Goal: Download file/media

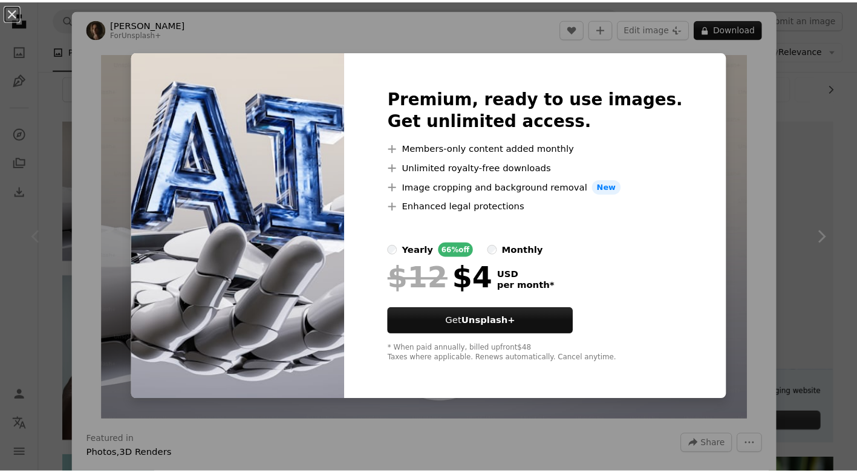
scroll to position [181, 0]
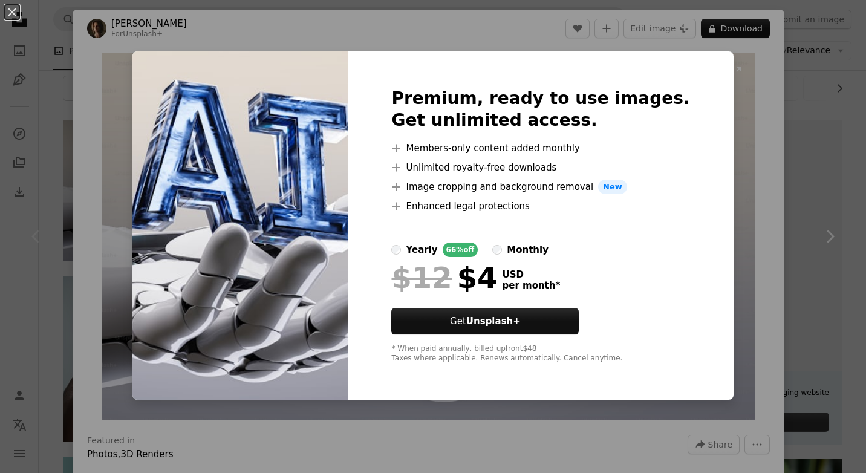
click at [731, 131] on div "An X shape Premium, ready to use images. Get unlimited access. A plus sign Memb…" at bounding box center [433, 236] width 866 height 473
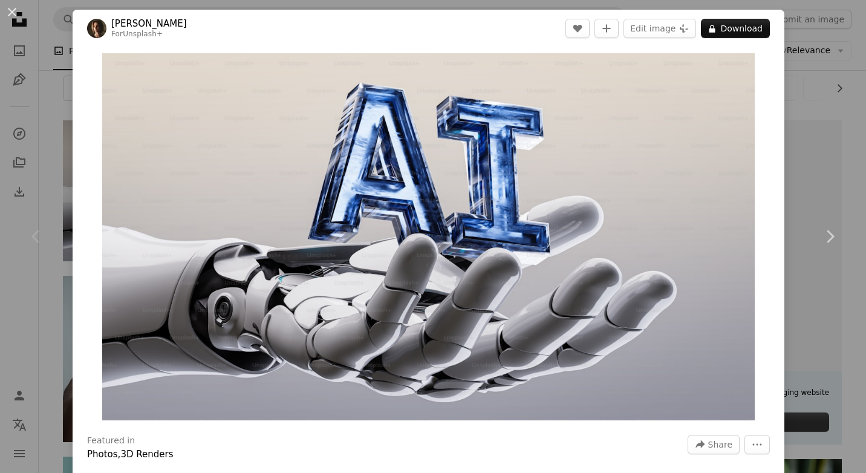
drag, startPoint x: 16, startPoint y: 14, endPoint x: 21, endPoint y: 24, distance: 11.4
click at [16, 13] on button "An X shape" at bounding box center [12, 12] width 15 height 15
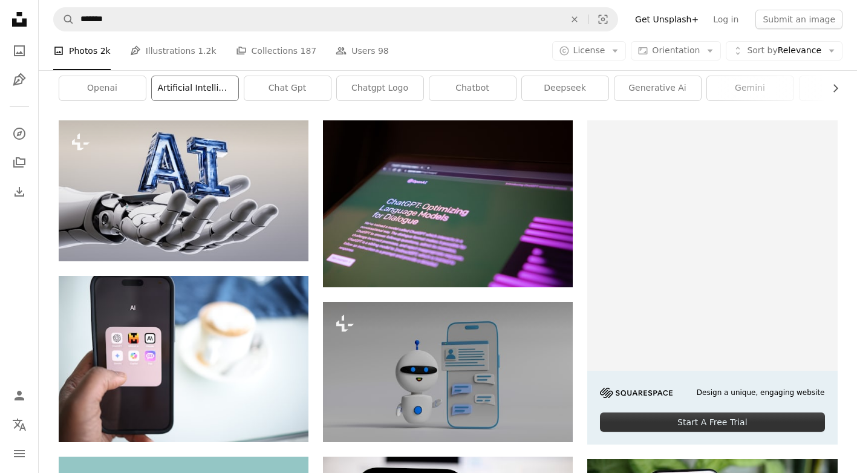
click at [206, 94] on link "artificial intelligence" at bounding box center [195, 88] width 87 height 24
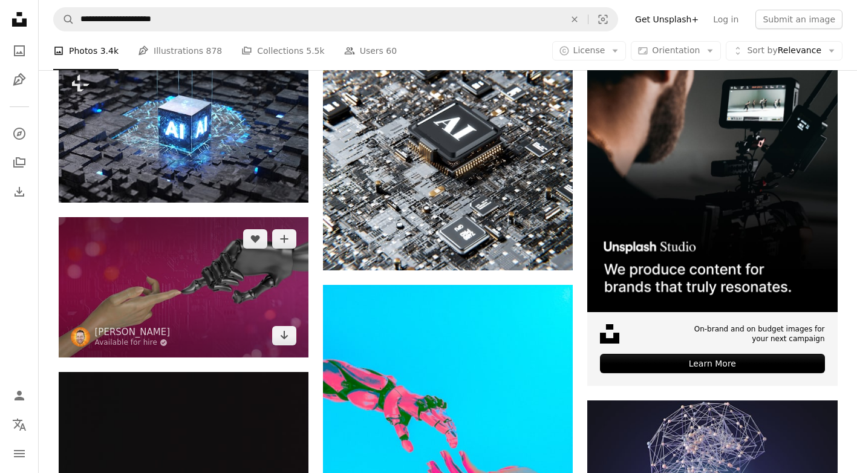
scroll to position [242, 0]
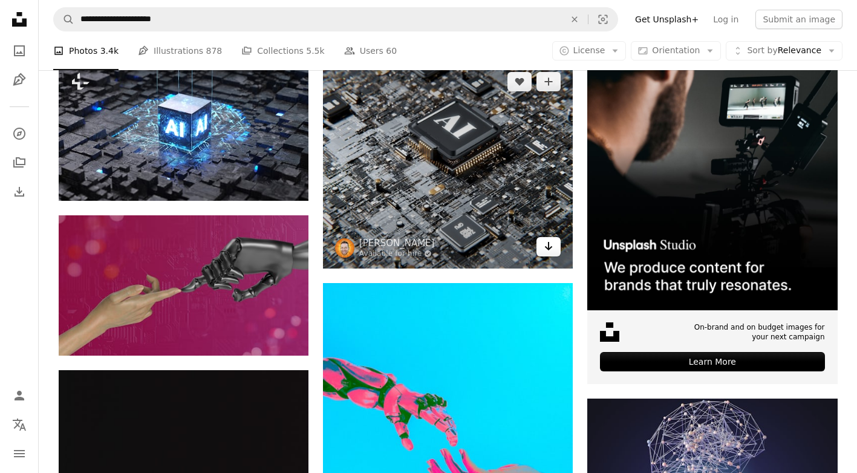
click at [543, 256] on link "Arrow pointing down" at bounding box center [549, 246] width 24 height 19
